Goal: Check status: Check status

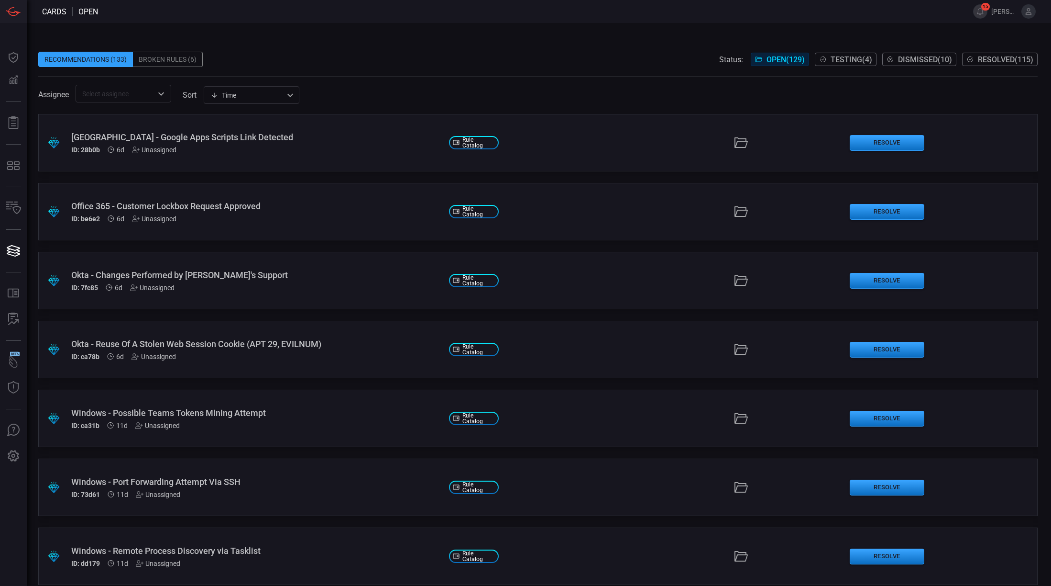
click at [189, 138] on div "[GEOGRAPHIC_DATA] - Google Apps Scripts Link Detected" at bounding box center [256, 137] width 370 height 10
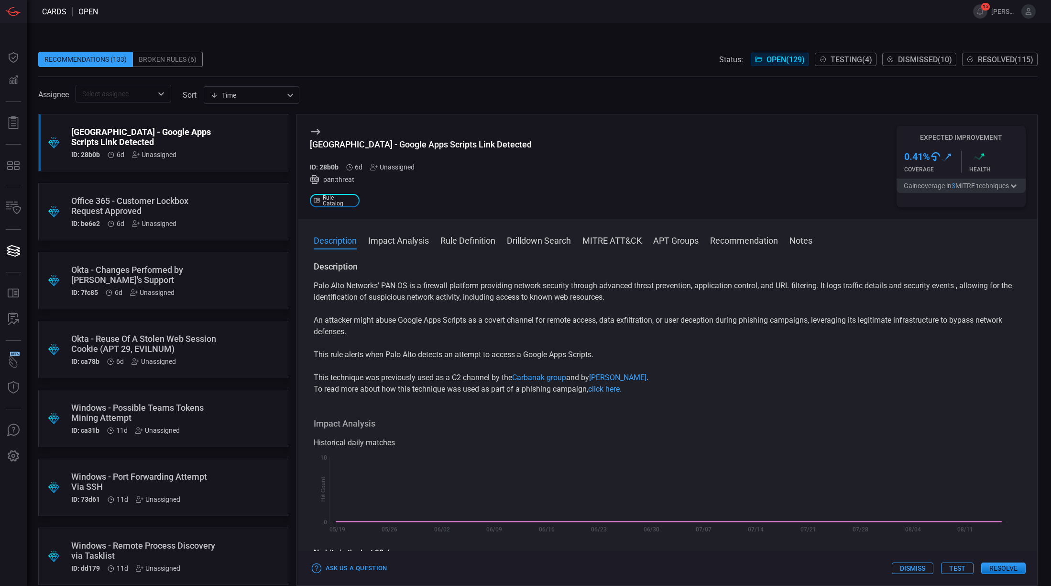
click at [841, 62] on span "Testing ( 4 )" at bounding box center [852, 59] width 42 height 9
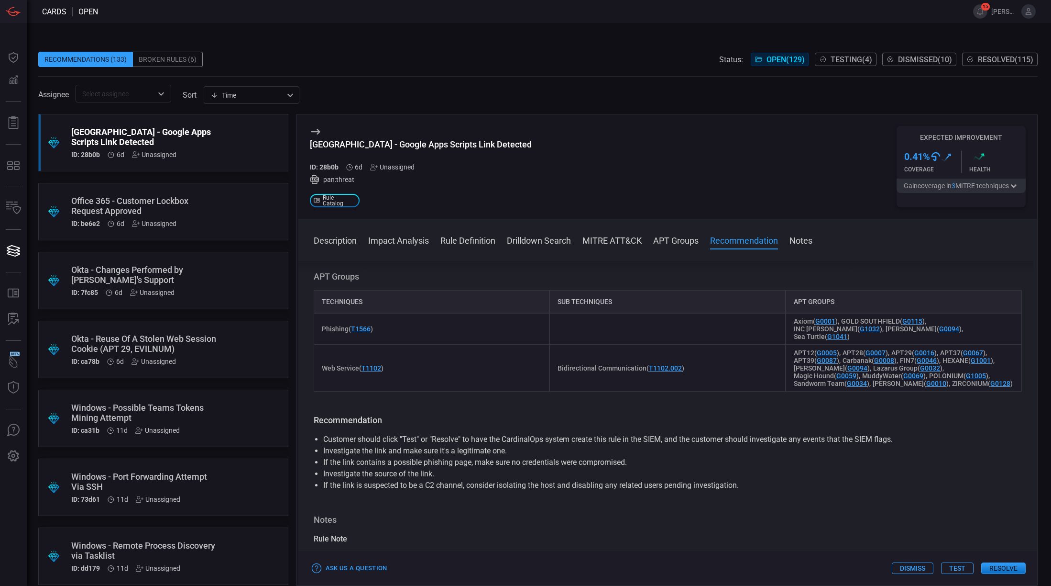
scroll to position [658, 0]
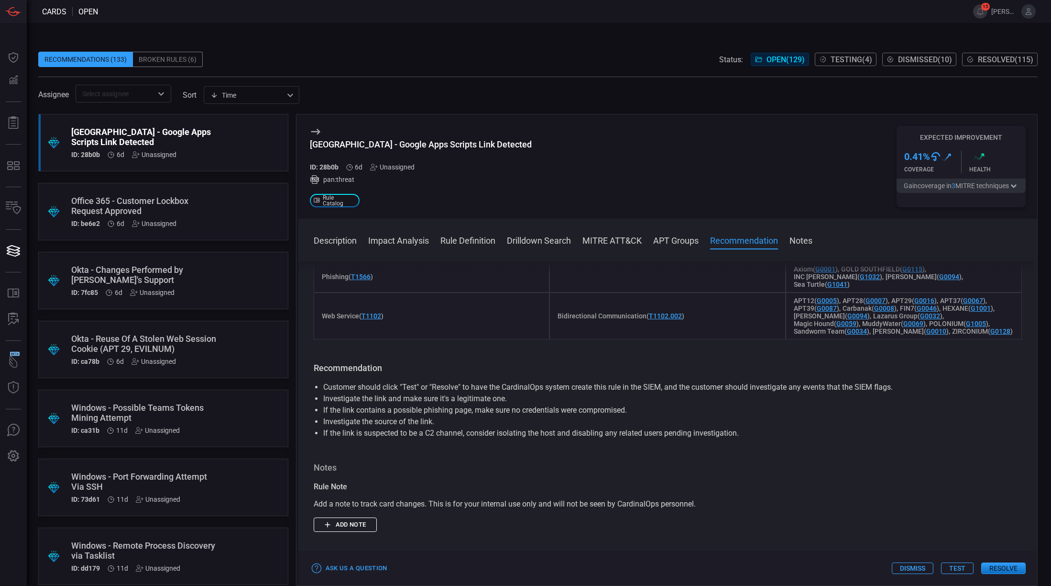
click at [841, 468] on button "Test" at bounding box center [957, 567] width 33 height 11
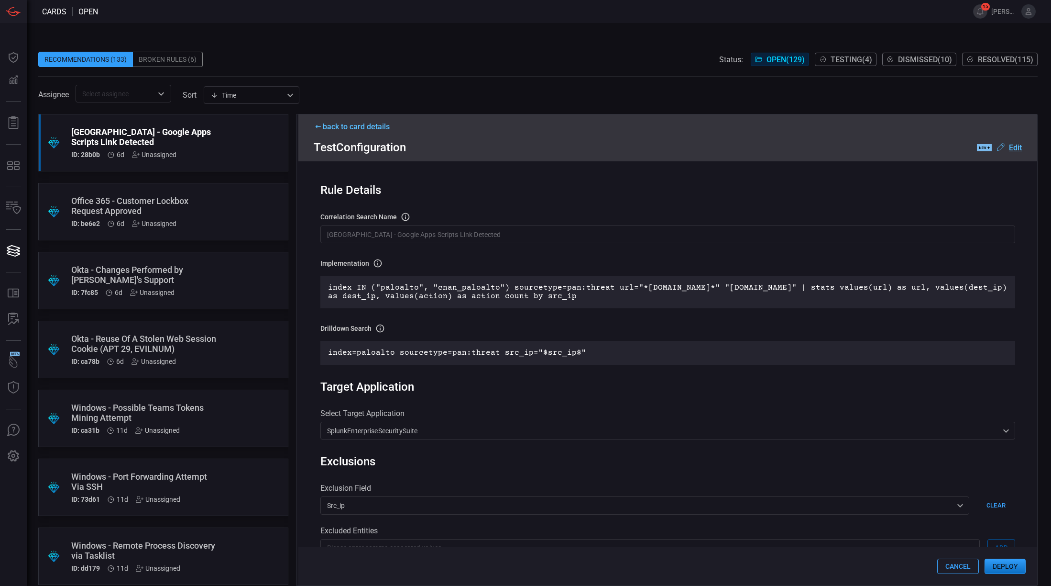
scroll to position [60, 0]
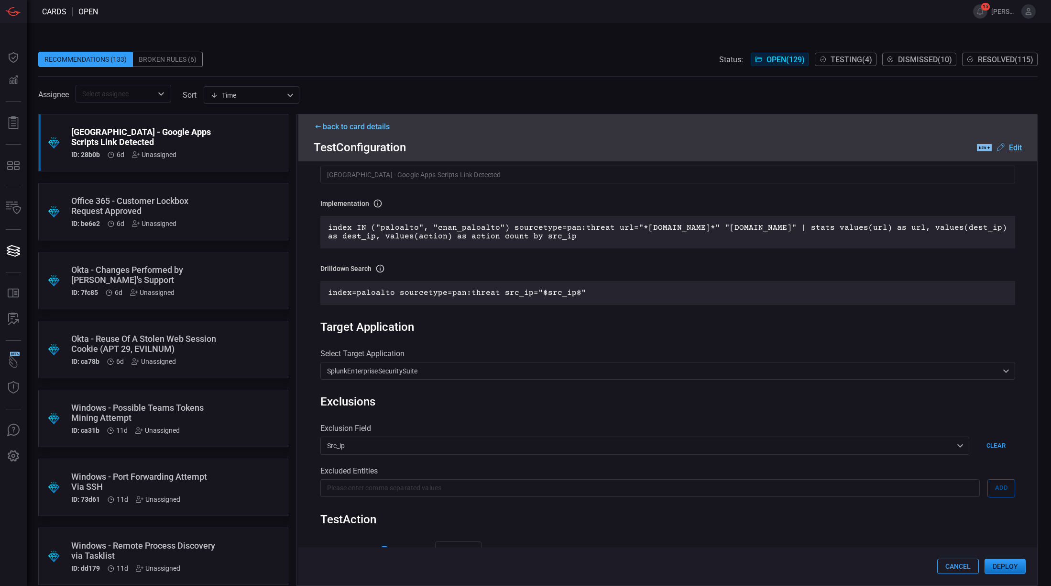
click at [418, 286] on div "index=paloalto sourcetype=pan:threat src_ip="$src_ip$"" at bounding box center [669, 293] width 696 height 24
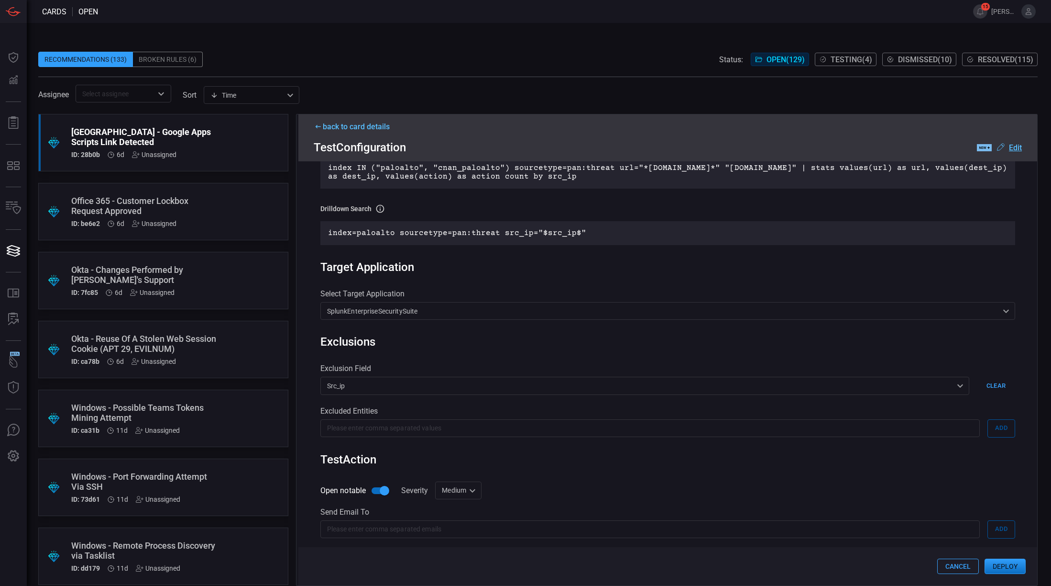
scroll to position [217, 0]
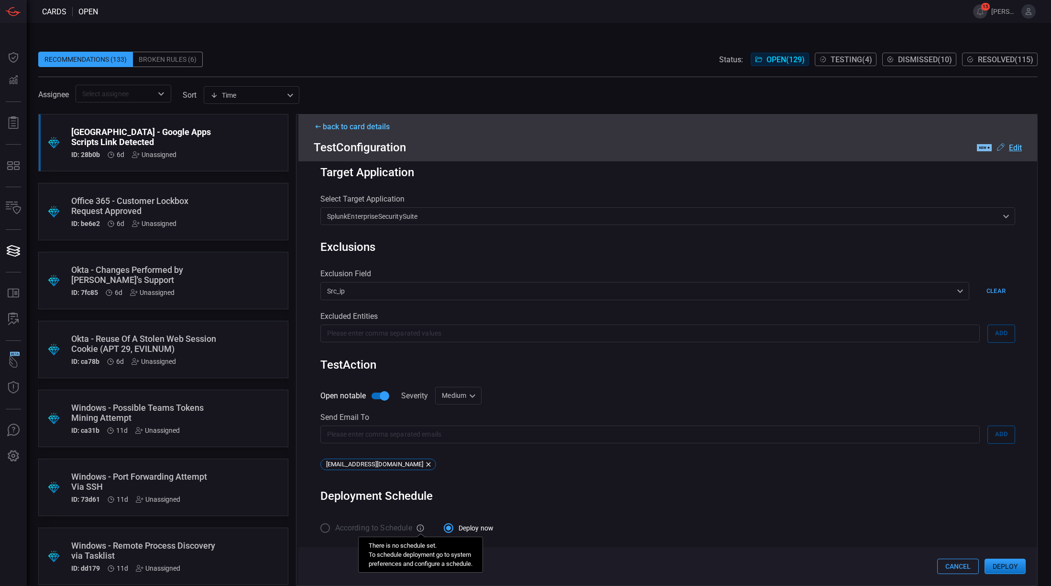
click at [422, 468] on icon at bounding box center [420, 527] width 9 height 9
click at [322, 468] on label "According to Schedule" at bounding box center [363, 528] width 97 height 20
click at [330, 129] on div "back to card details" at bounding box center [668, 126] width 709 height 9
